Goal: Navigation & Orientation: Find specific page/section

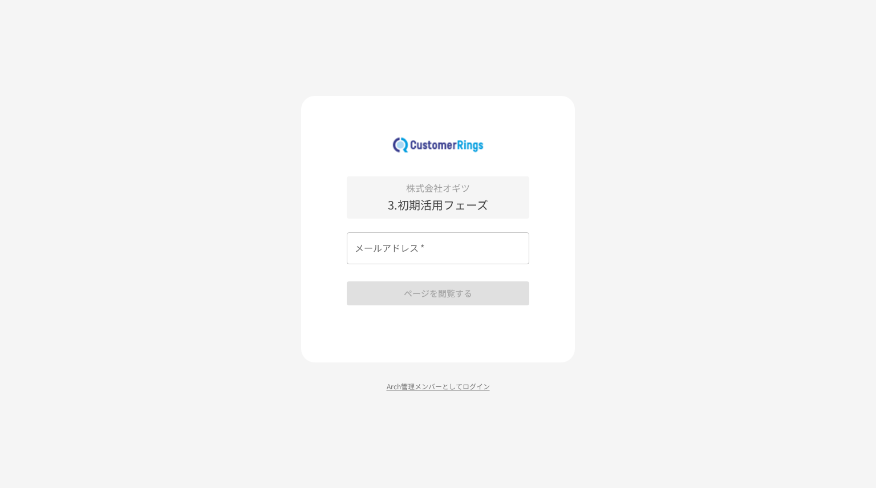
click at [449, 386] on p "Arch管理メンバーとしてログイン" at bounding box center [438, 385] width 274 height 11
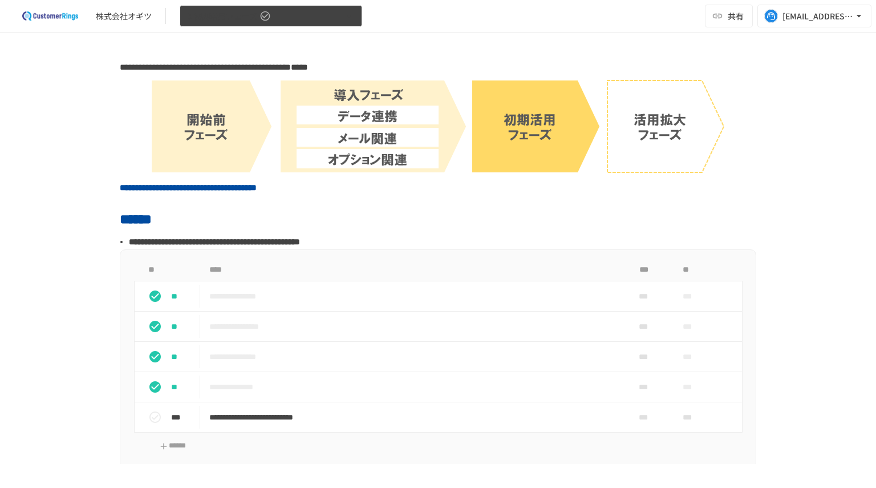
click at [295, 9] on button "3.初期活用フェーズ" at bounding box center [271, 16] width 183 height 22
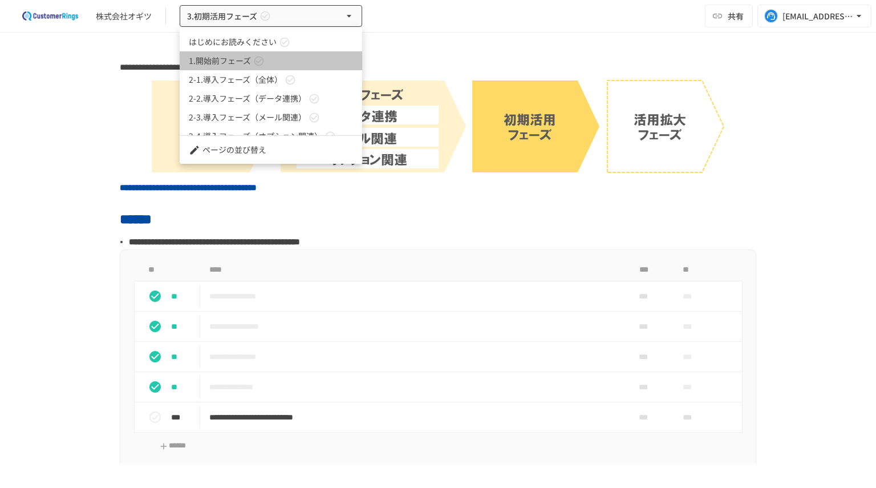
click at [286, 60] on link "1.開始前フェーズ" at bounding box center [271, 60] width 183 height 19
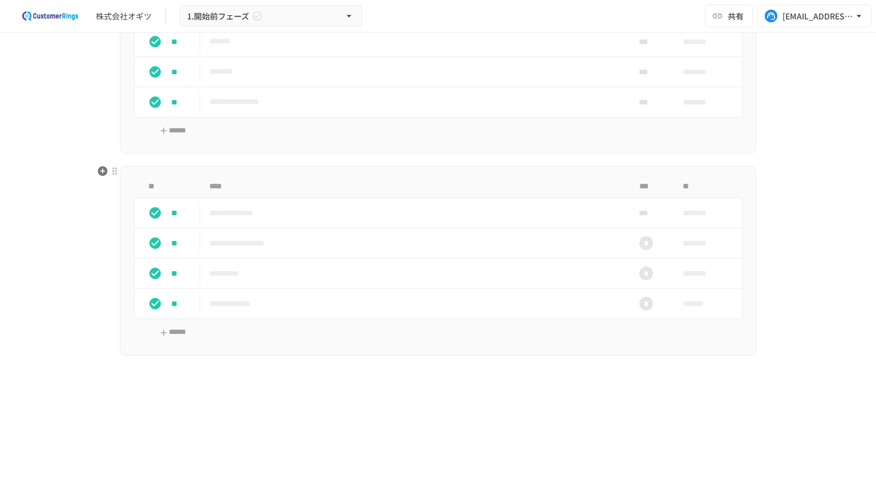
scroll to position [513, 0]
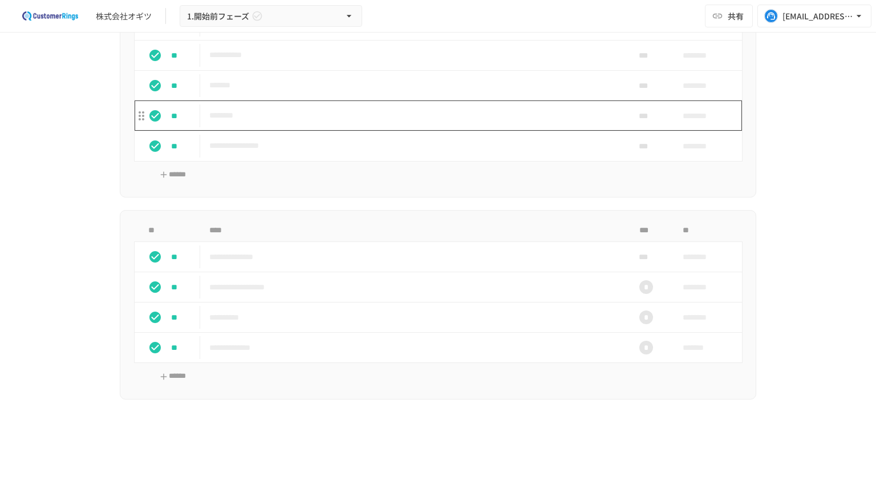
click at [420, 124] on td "********" at bounding box center [414, 115] width 428 height 30
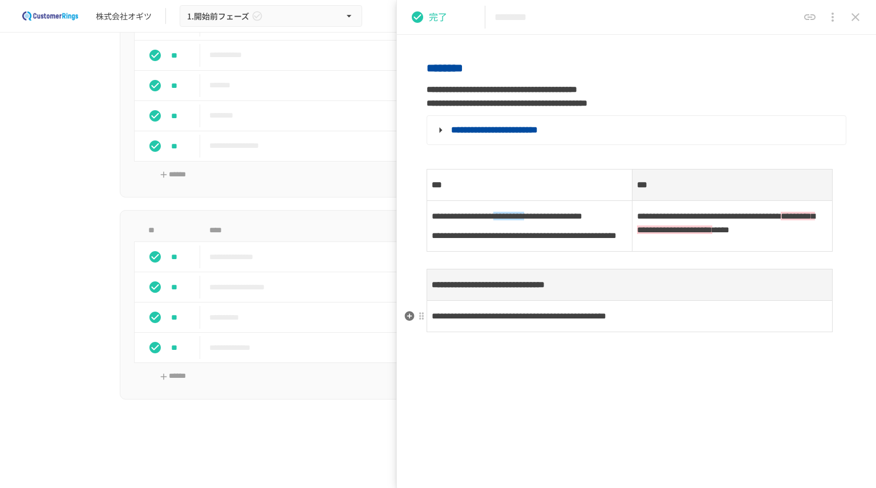
scroll to position [171, 0]
